Goal: Information Seeking & Learning: Learn about a topic

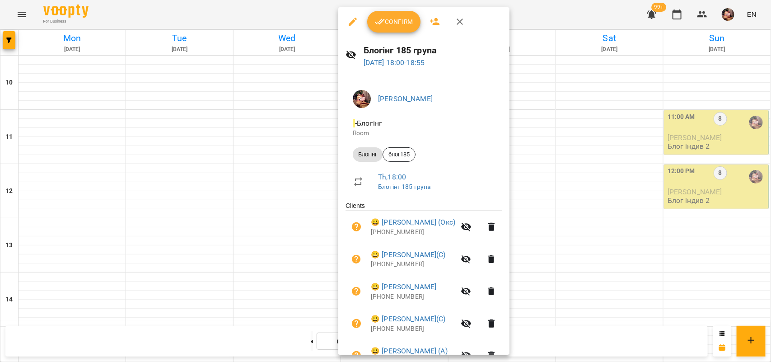
scroll to position [165, 0]
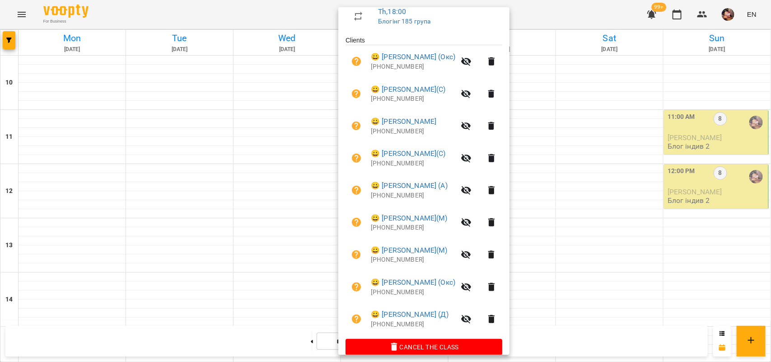
click at [608, 295] on div at bounding box center [385, 181] width 771 height 362
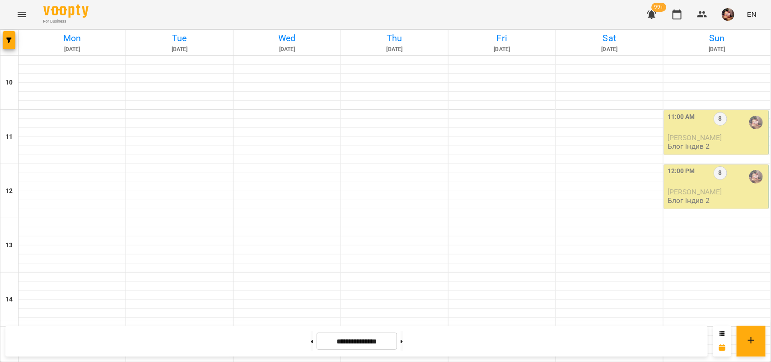
scroll to position [433, 0]
click at [403, 341] on button at bounding box center [402, 341] width 2 height 20
type input "**********"
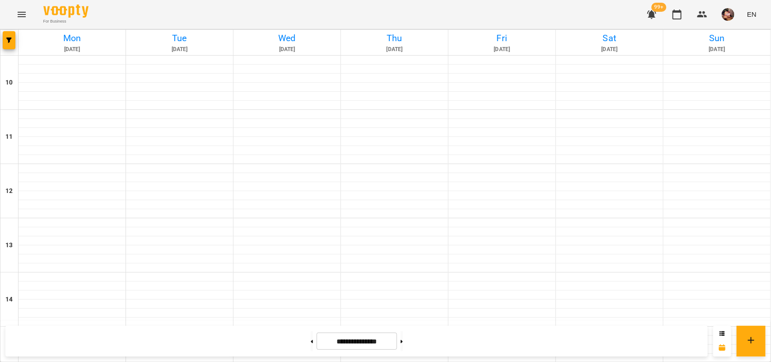
scroll to position [344, 0]
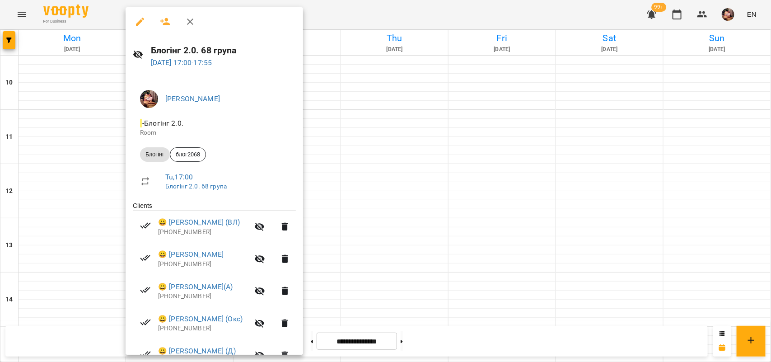
click at [557, 67] on div at bounding box center [385, 181] width 771 height 362
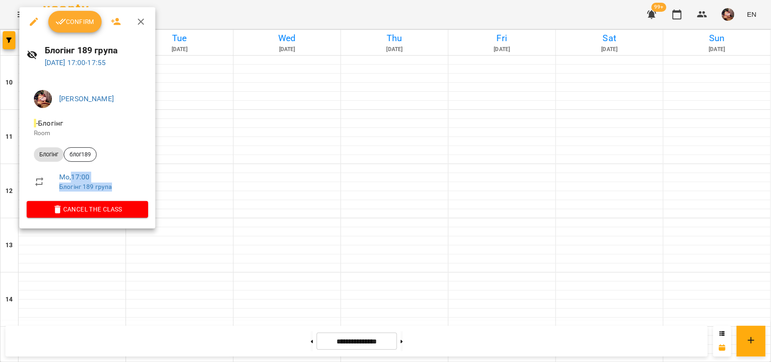
drag, startPoint x: 73, startPoint y: 178, endPoint x: 118, endPoint y: 193, distance: 47.2
click at [118, 193] on li "Mo , 17:00 Блогінг 189 група" at bounding box center [88, 181] width 122 height 32
copy div "17:00 Блогінг 189 група"
click at [141, 22] on icon "button" at bounding box center [141, 22] width 6 height 6
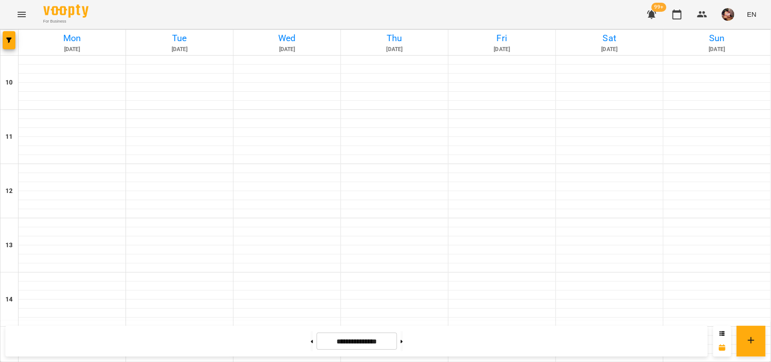
scroll to position [272, 0]
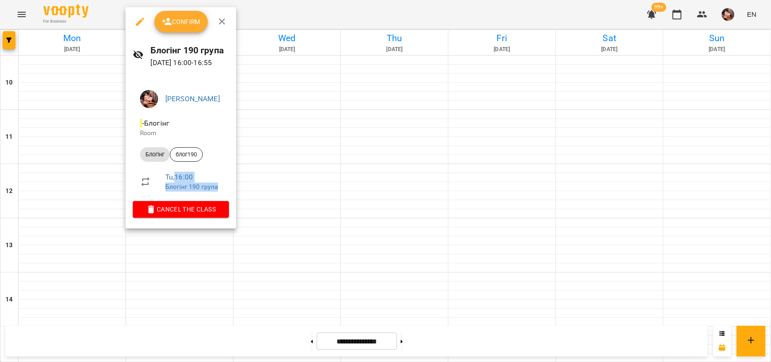
drag, startPoint x: 177, startPoint y: 176, endPoint x: 222, endPoint y: 186, distance: 46.3
click at [222, 186] on div "Tu , 16:00 Блогінг 190 група" at bounding box center [193, 181] width 56 height 19
copy div "16:00 Блогінг 190 група"
click at [221, 23] on icon "button" at bounding box center [222, 22] width 6 height 6
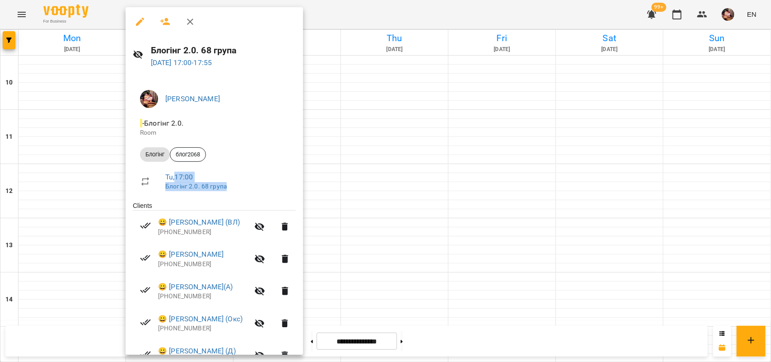
drag, startPoint x: 177, startPoint y: 179, endPoint x: 261, endPoint y: 195, distance: 85.1
click at [261, 195] on li "Tu , 17:00 Блогінг 2.0. 68 група" at bounding box center [214, 181] width 163 height 32
copy div "17:00 Блогінг 2.0. 68 група"
click at [362, 57] on div at bounding box center [385, 181] width 771 height 362
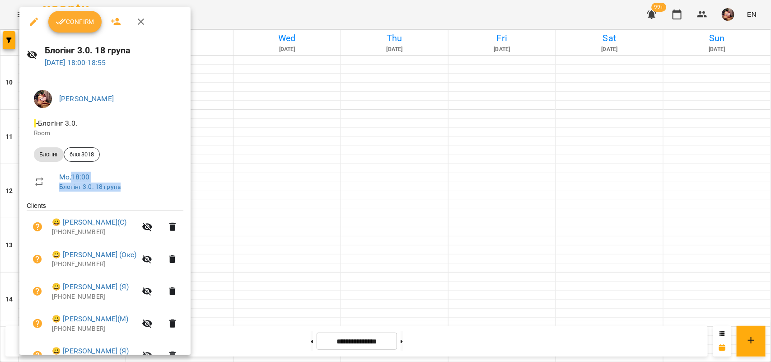
drag, startPoint x: 73, startPoint y: 176, endPoint x: 128, endPoint y: 187, distance: 56.1
click at [128, 187] on div "Mo , 18:00 Блогінг 3.0. 18 група" at bounding box center [117, 181] width 117 height 19
click at [281, 136] on div at bounding box center [385, 181] width 771 height 362
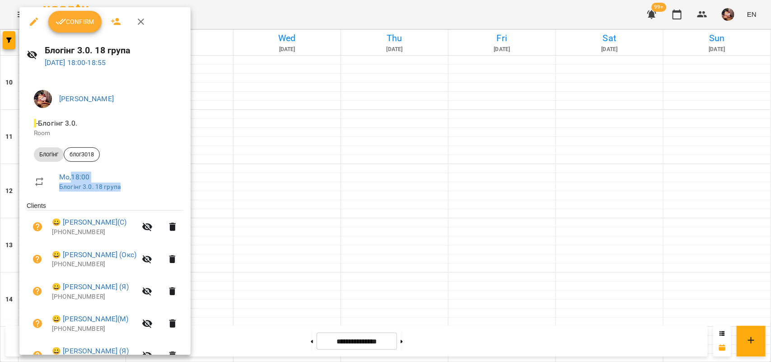
drag, startPoint x: 71, startPoint y: 174, endPoint x: 161, endPoint y: 200, distance: 93.6
click at [161, 200] on ul "[PERSON_NAME] 3.0. Room Блогінг блог3018 Mo , 18:00 Блогінг 3.0. 18 група" at bounding box center [105, 142] width 157 height 118
copy div "18:00 Блогінг 3.0. 18 група"
click at [259, 143] on div at bounding box center [385, 181] width 771 height 362
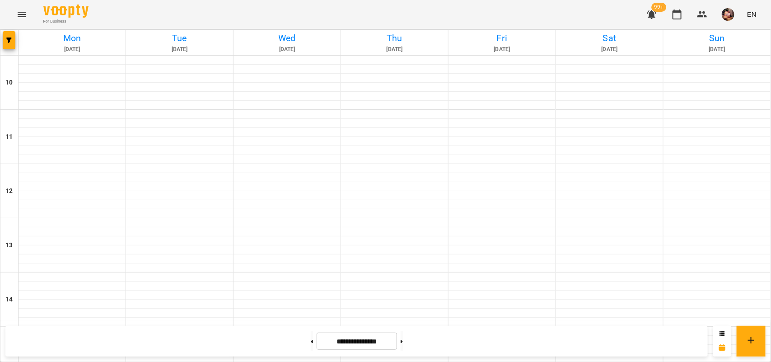
scroll to position [406, 0]
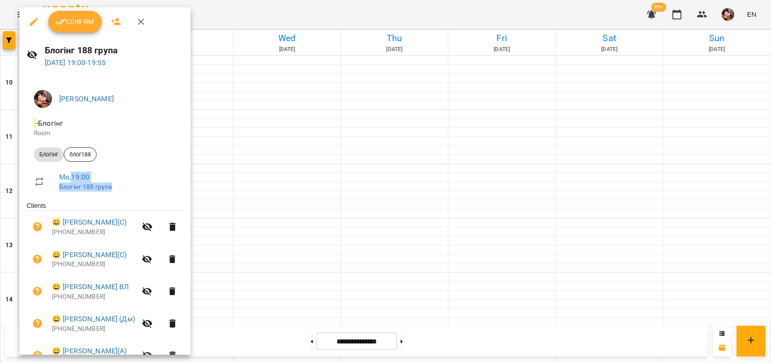
drag, startPoint x: 71, startPoint y: 177, endPoint x: 124, endPoint y: 190, distance: 54.5
click at [124, 190] on div "Mo , 19:00 Блогінг 188 група" at bounding box center [117, 181] width 117 height 19
copy div "19:00 Блогінг 188 група"
click at [141, 19] on icon "button" at bounding box center [141, 21] width 11 height 11
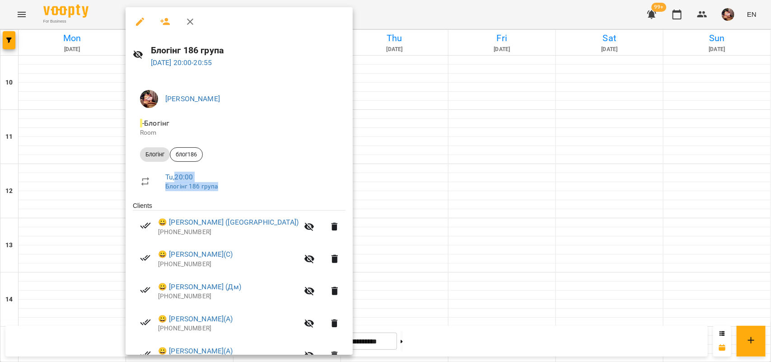
drag, startPoint x: 175, startPoint y: 175, endPoint x: 245, endPoint y: 191, distance: 71.8
click at [245, 191] on li "Tu , 20:00 Блогінг 186 група" at bounding box center [239, 181] width 213 height 32
copy div "20:00 Блогінг 186 група"
click at [325, 234] on div at bounding box center [385, 181] width 771 height 362
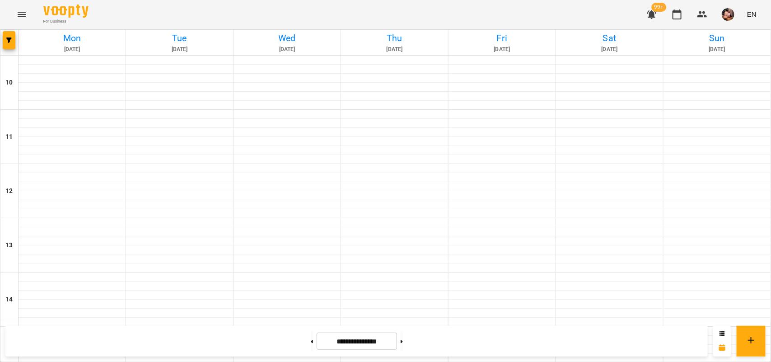
scroll to position [326, 0]
